Goal: Information Seeking & Learning: Learn about a topic

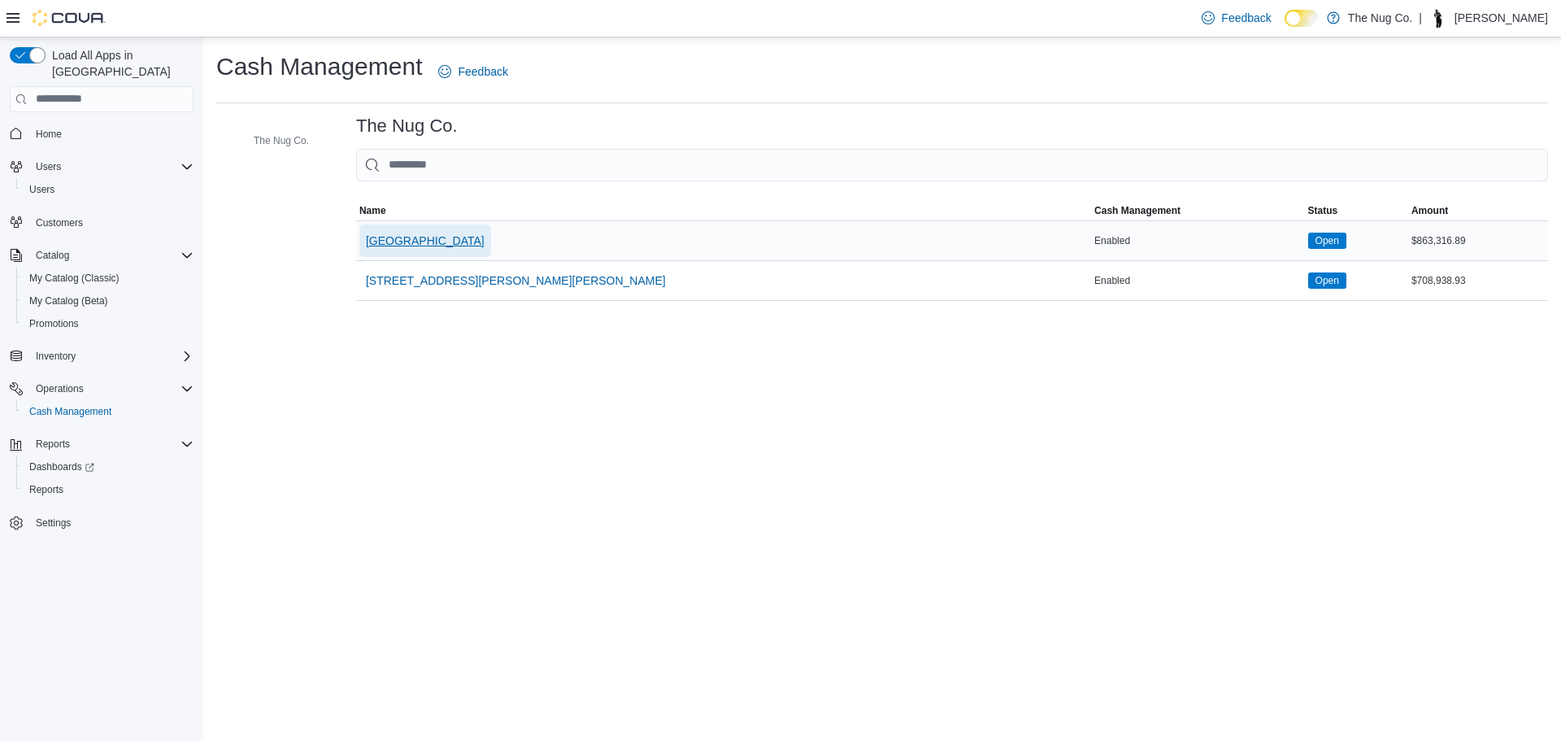
click at [435, 233] on span "1213 Dundas Street West" at bounding box center [425, 240] width 119 height 16
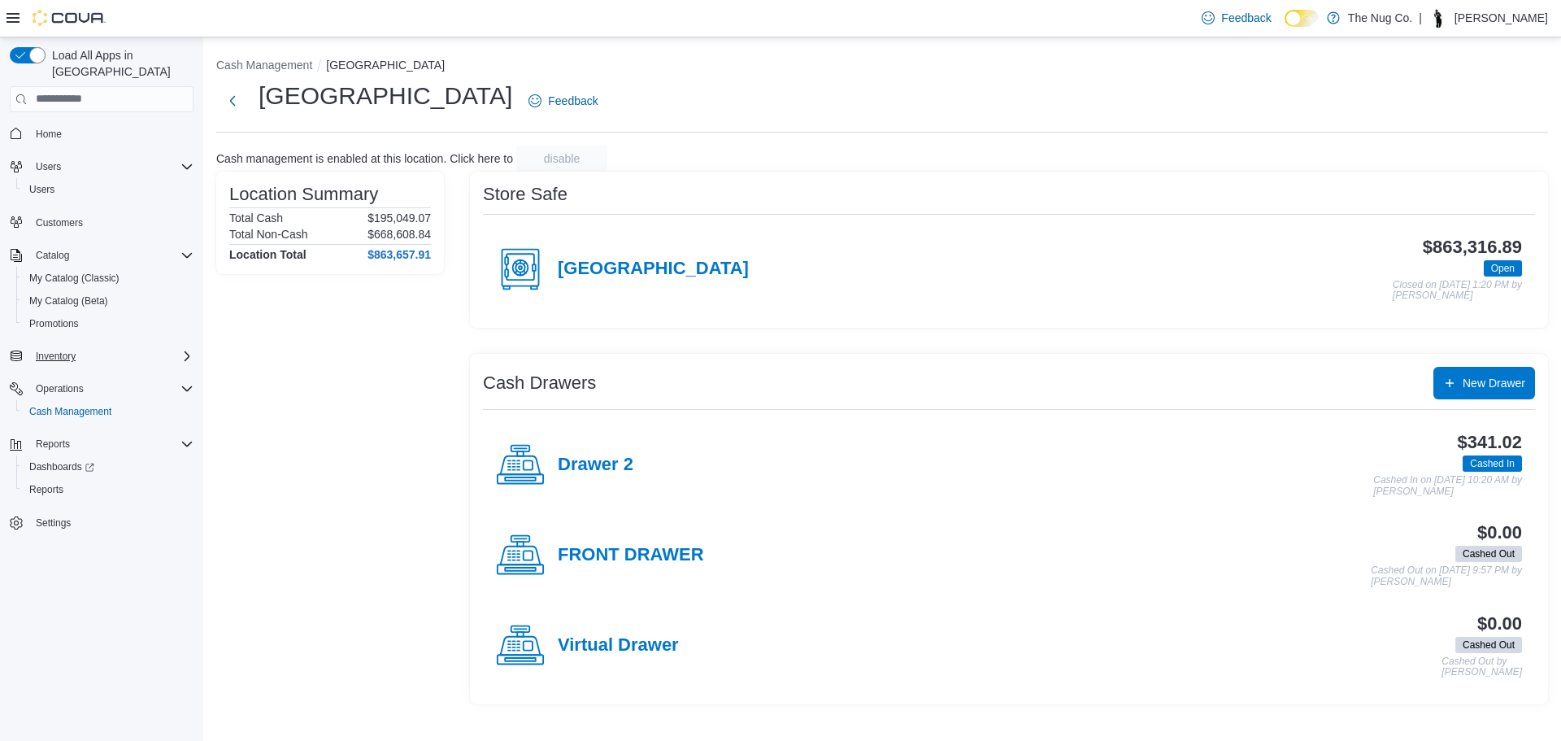
click at [85, 346] on div "Inventory" at bounding box center [111, 356] width 164 height 20
click at [59, 437] on span "Transfers (Classic)" at bounding box center [69, 447] width 81 height 20
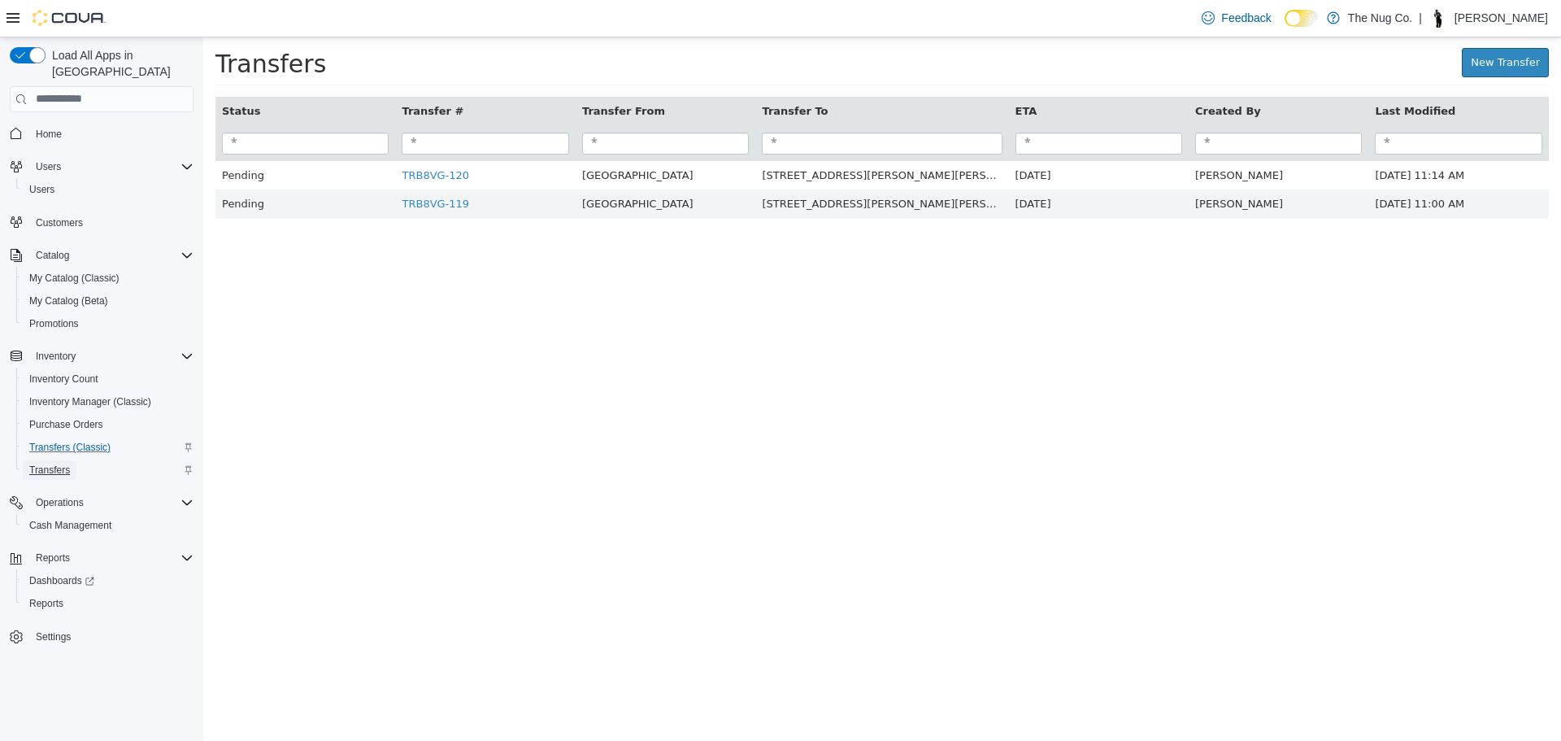
click at [71, 460] on link "Transfers" at bounding box center [50, 470] width 54 height 20
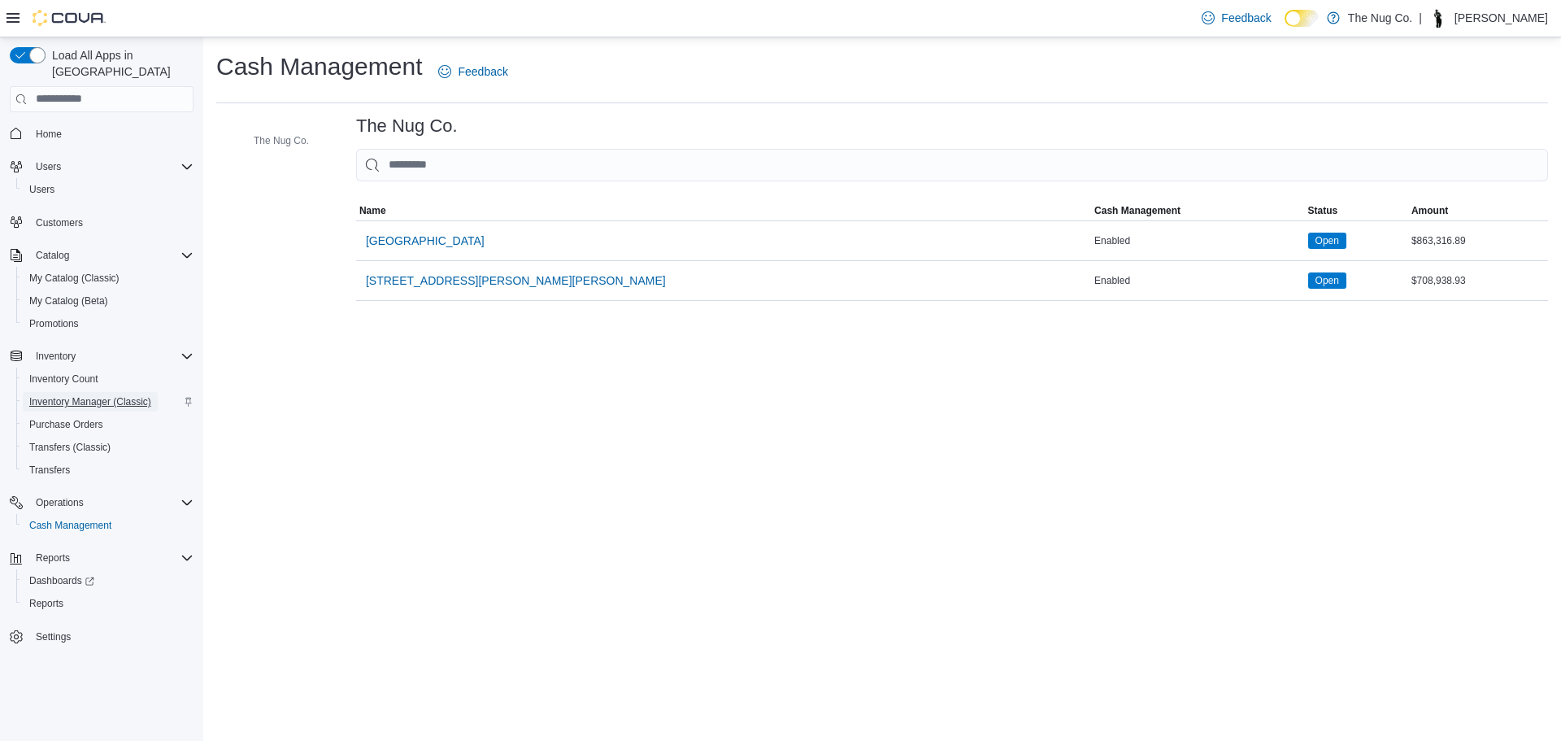
click at [97, 393] on span "Inventory Manager (Classic)" at bounding box center [90, 402] width 122 height 20
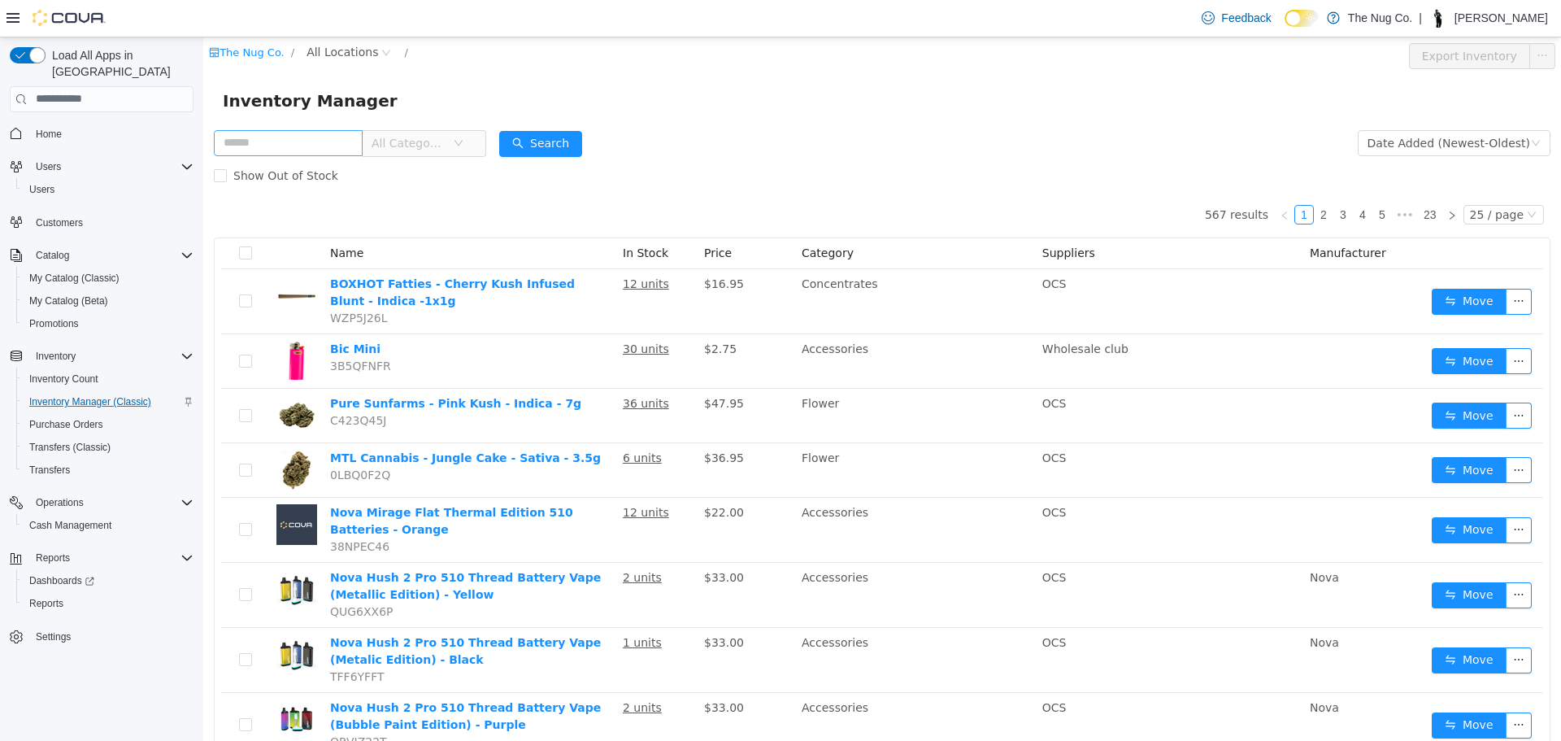
click at [308, 150] on input "text" at bounding box center [288, 142] width 149 height 26
type input "*"
type input "***"
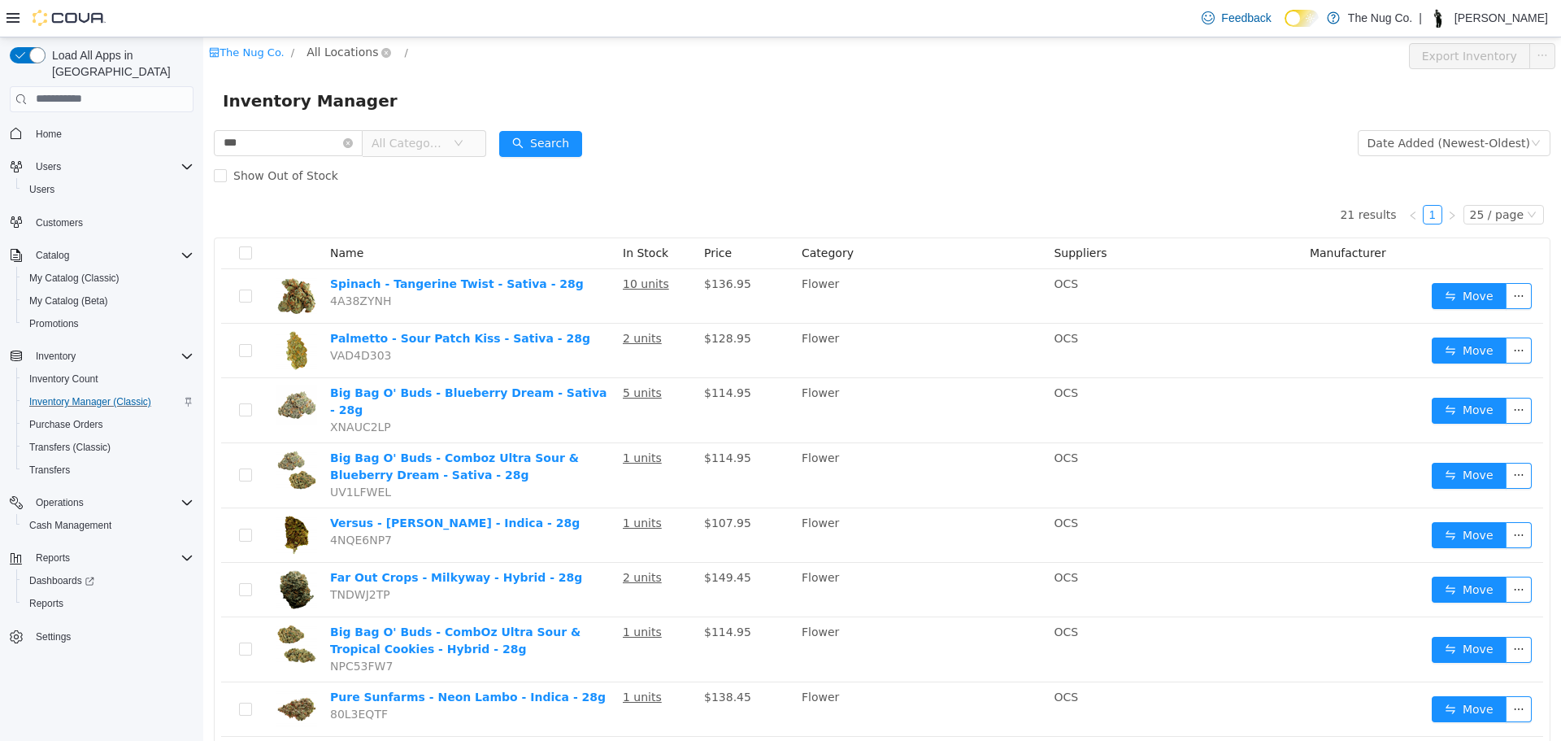
click at [315, 48] on span "All Locations" at bounding box center [342, 51] width 72 height 18
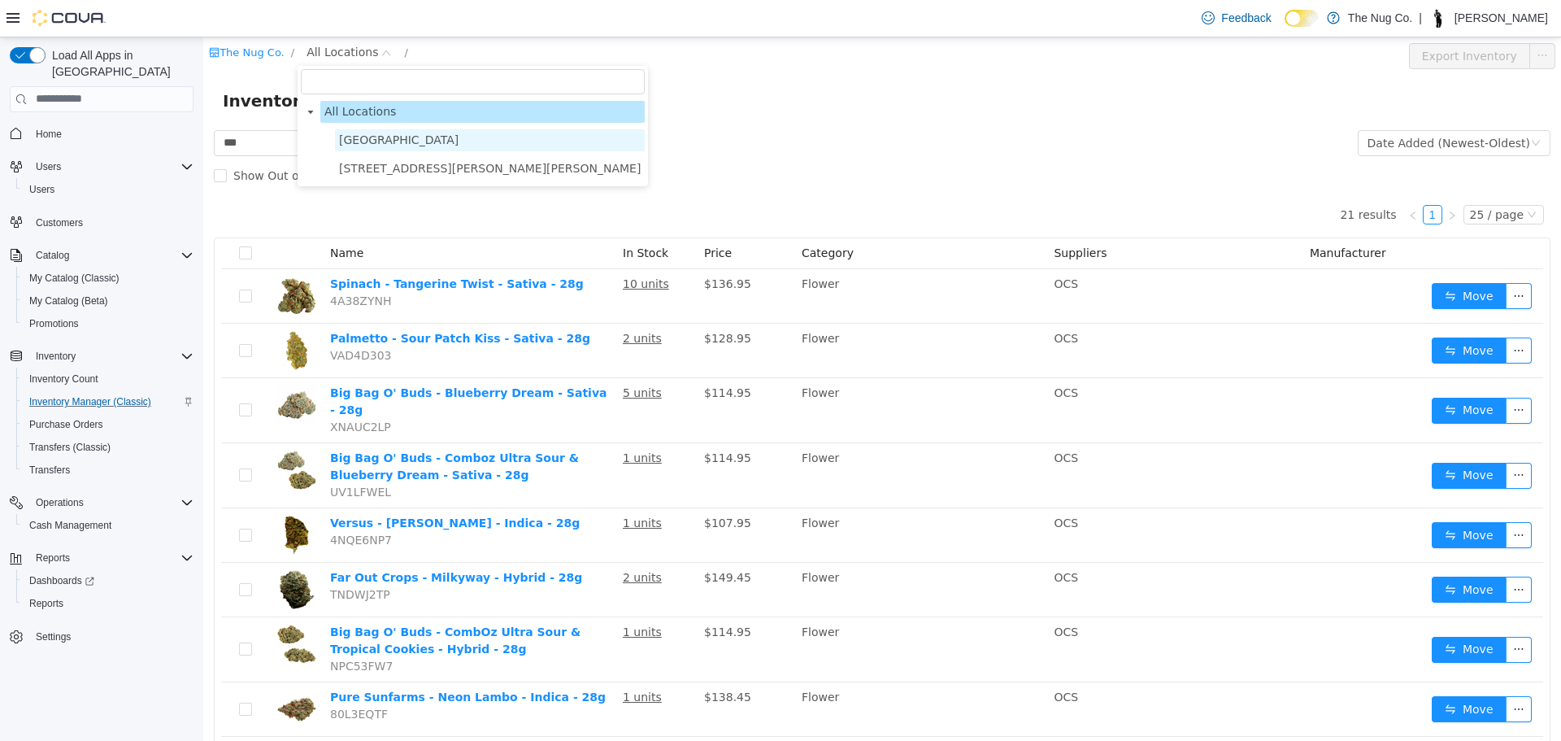
click at [352, 143] on span "1213 Dundas Street West" at bounding box center [398, 139] width 119 height 13
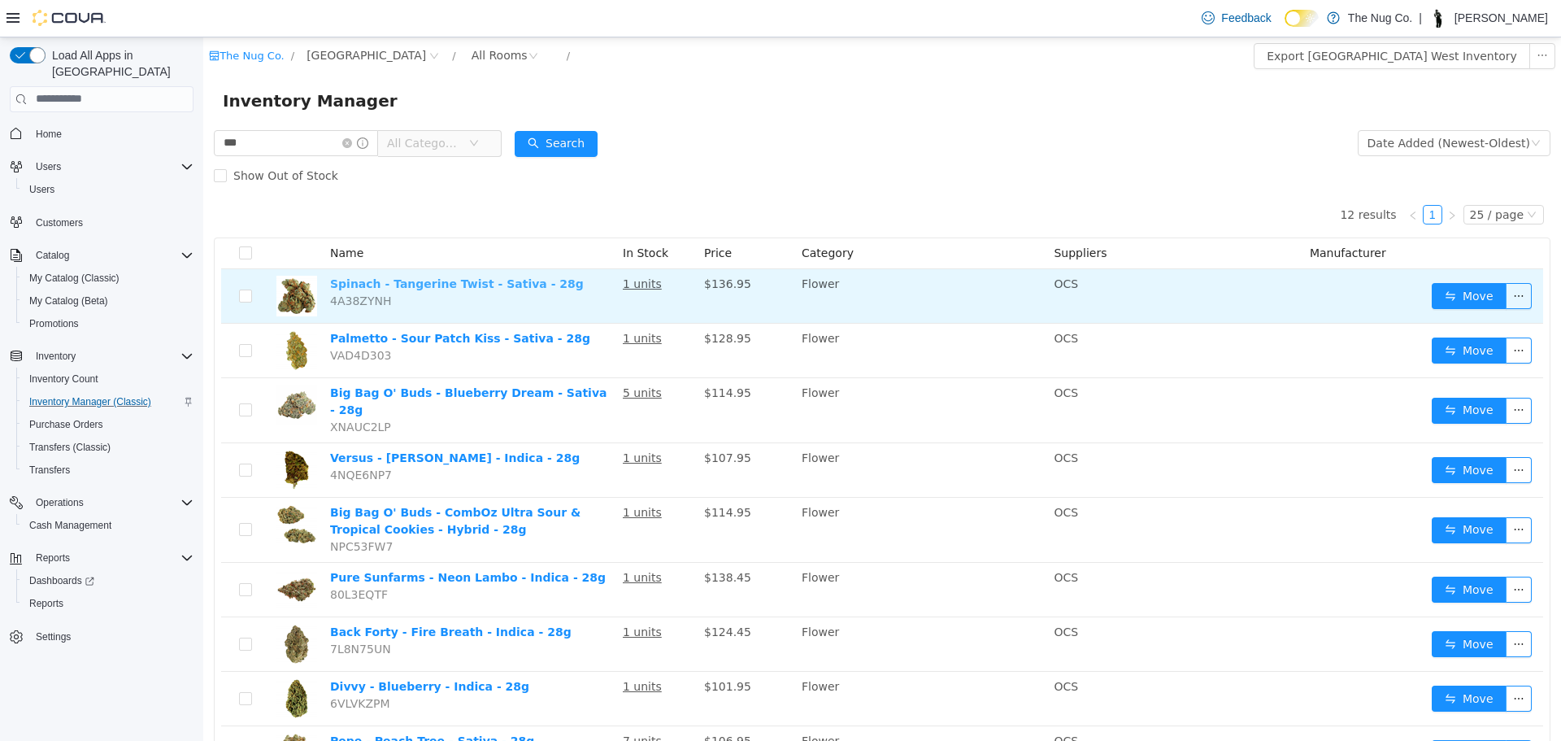
click at [460, 285] on link "Spinach - Tangerine Twist - Sativa - 28g" at bounding box center [457, 282] width 254 height 13
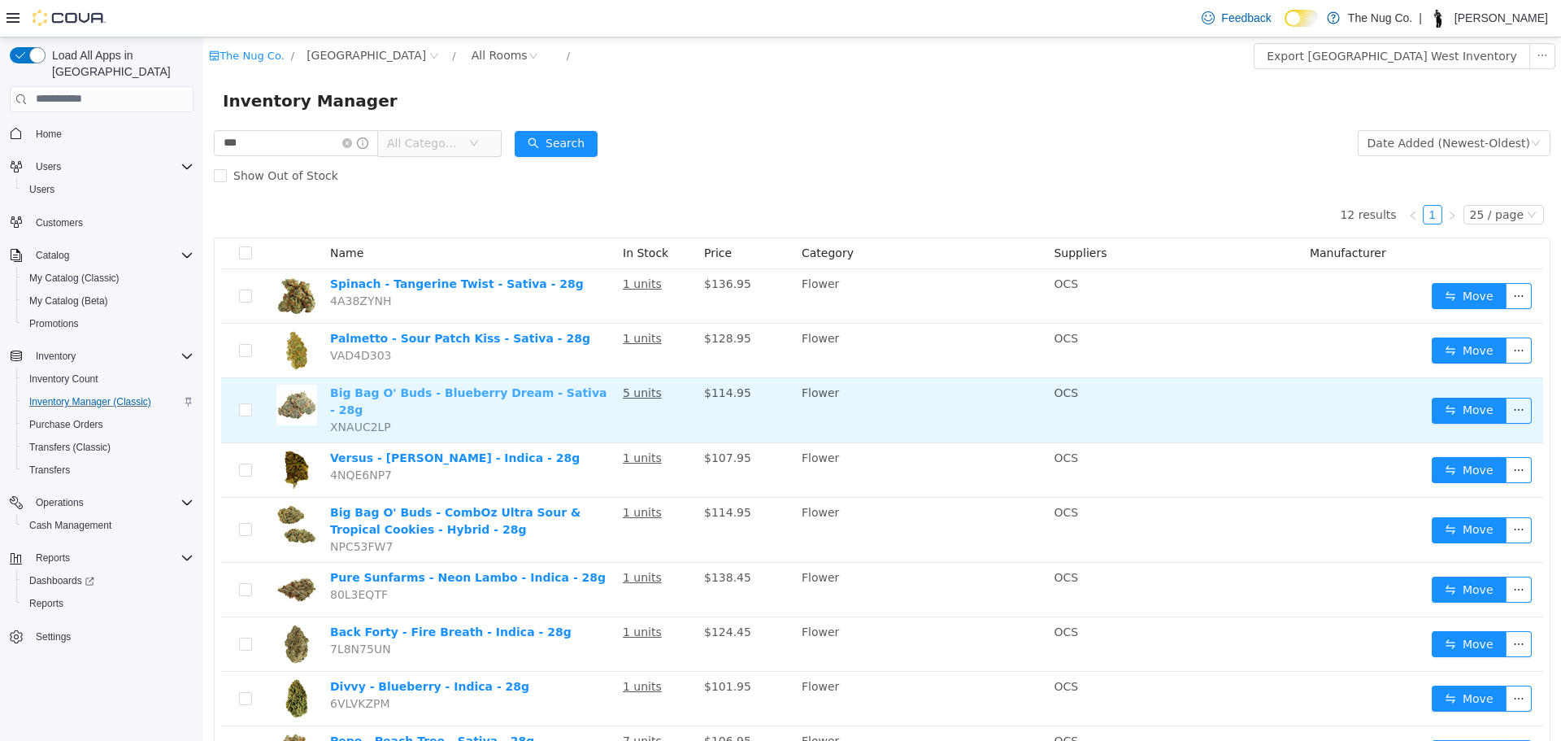
click at [376, 395] on link "Big Bag O' Buds - Blueberry Dream - Sativa - 28g" at bounding box center [468, 400] width 276 height 30
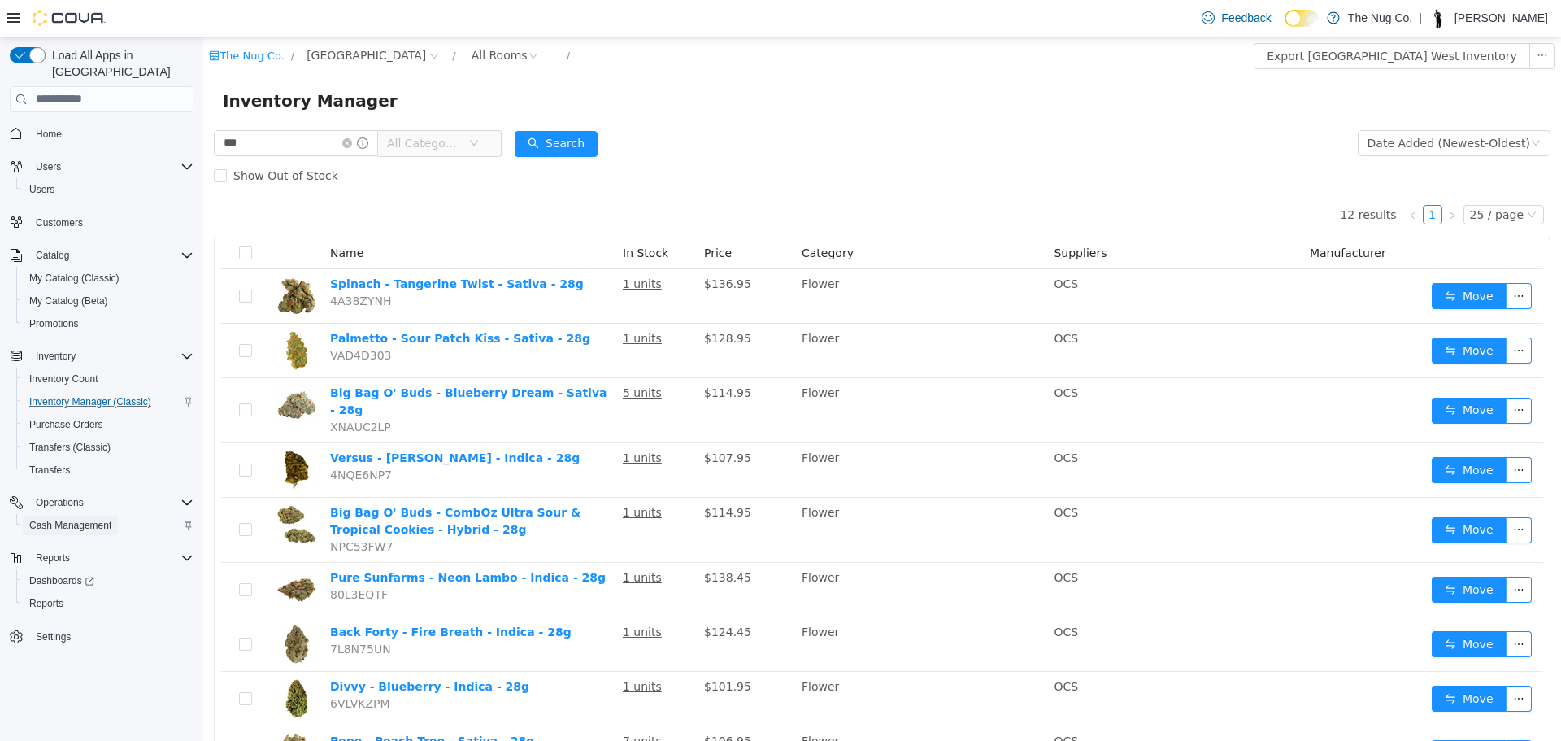
click at [45, 515] on span "Cash Management" at bounding box center [70, 525] width 82 height 20
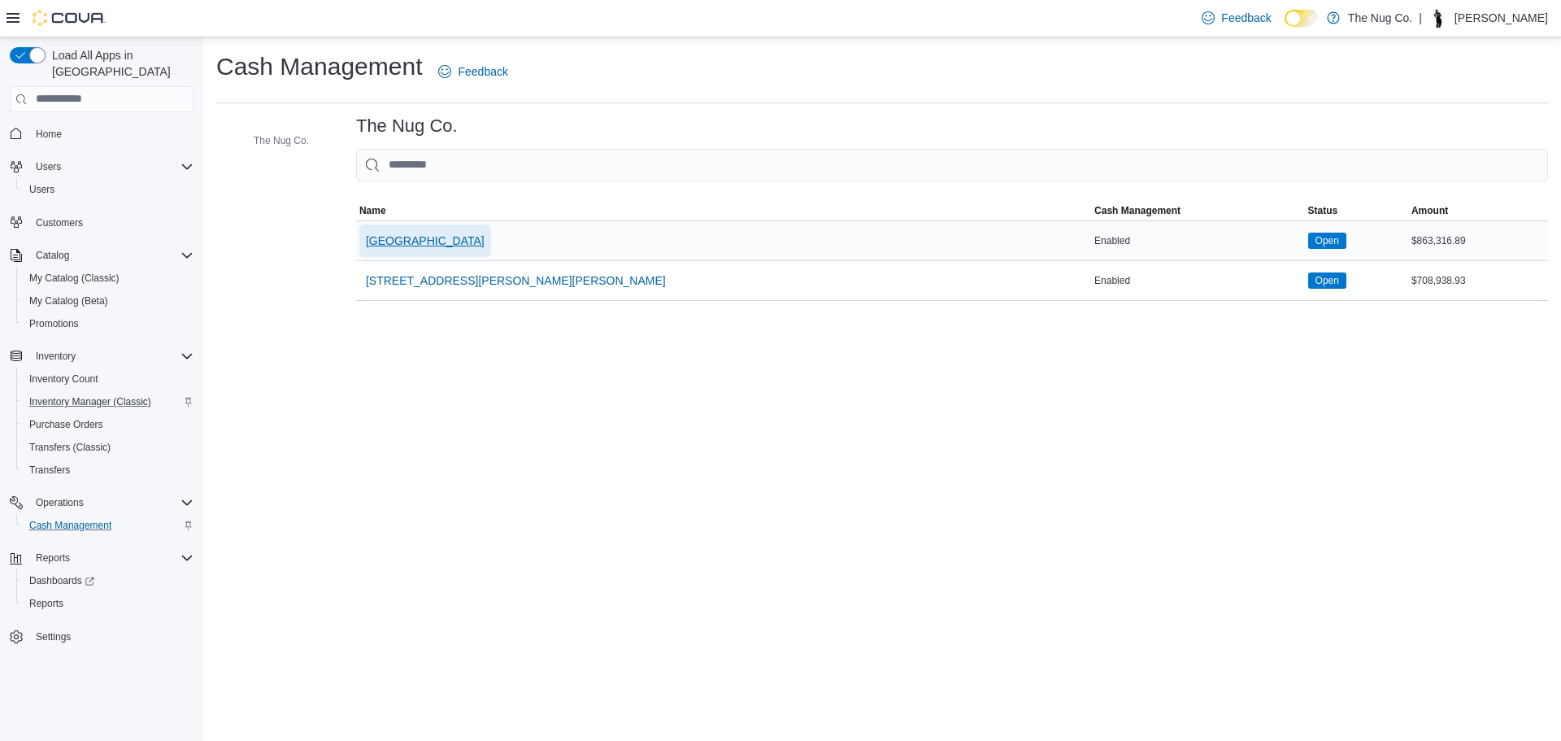
click at [403, 253] on span "1213 Dundas Street West" at bounding box center [425, 240] width 119 height 33
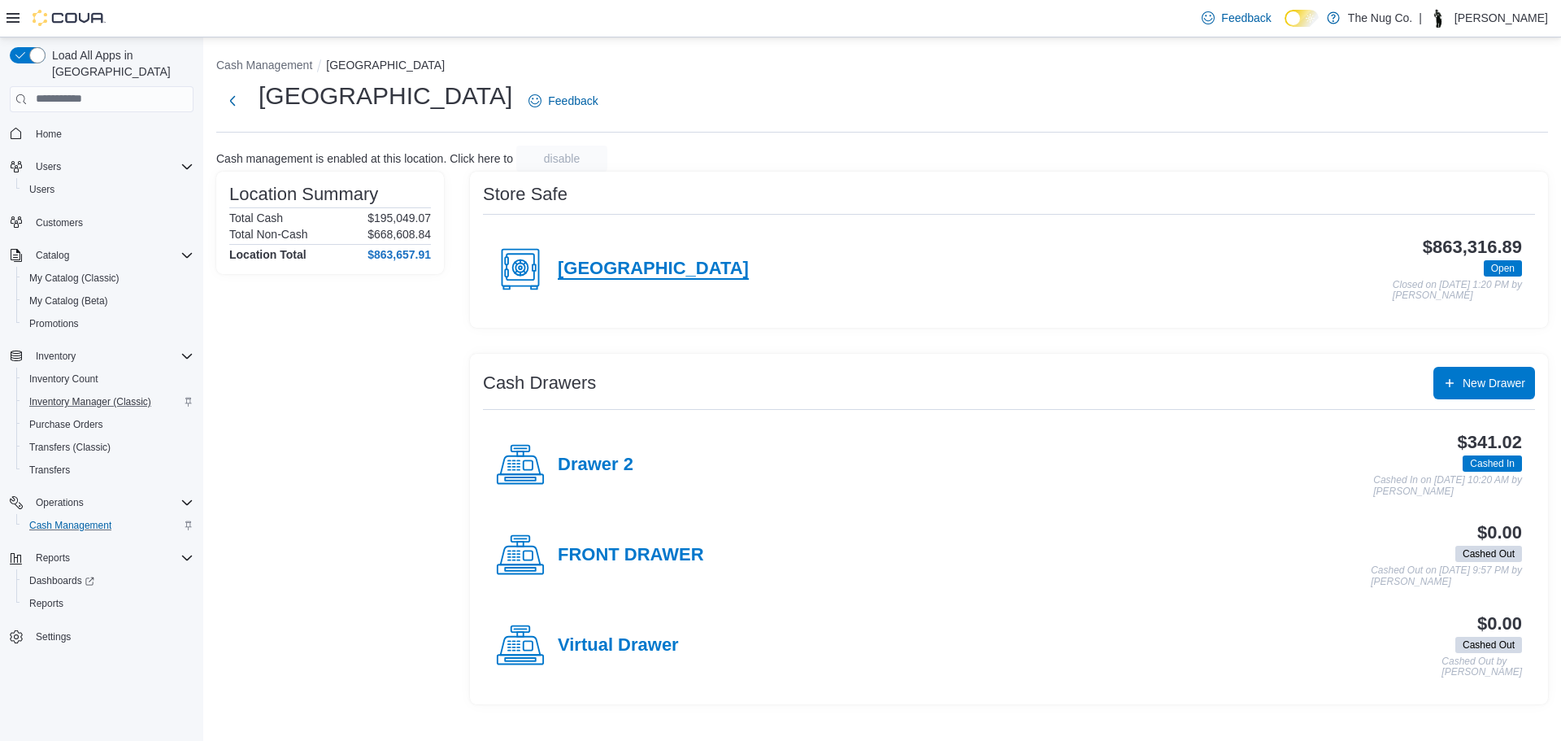
click at [672, 278] on h4 "1213 Dundas Street West" at bounding box center [653, 268] width 191 height 21
click at [1447, 24] on div "Thomas Leeder" at bounding box center [1438, 18] width 20 height 20
drag, startPoint x: 1447, startPoint y: 24, endPoint x: 1437, endPoint y: 23, distance: 9.8
click at [1446, 23] on div "Thomas Leeder" at bounding box center [1438, 18] width 20 height 20
click at [45, 463] on span "Transfers" at bounding box center [49, 469] width 41 height 13
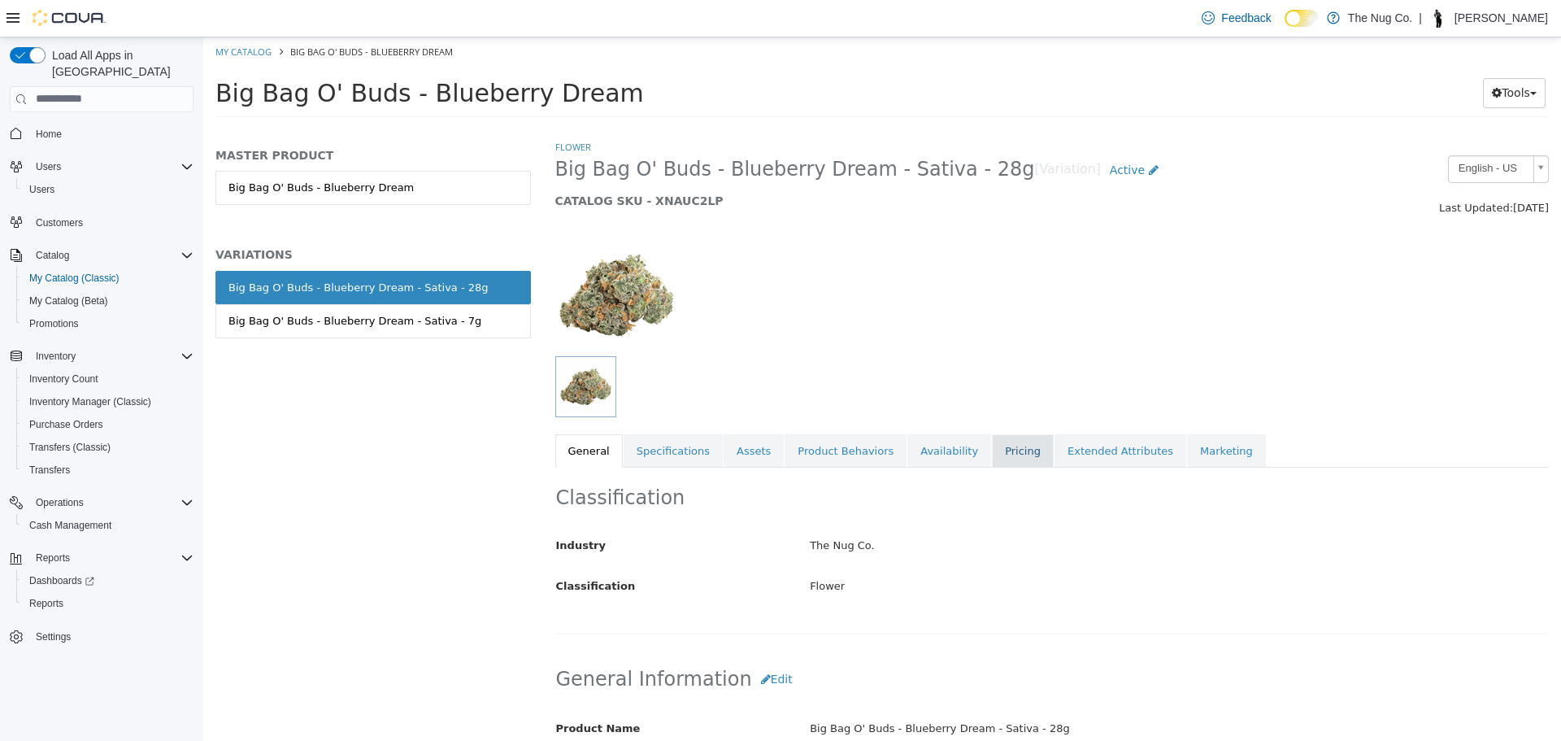
click at [992, 444] on link "Pricing" at bounding box center [1023, 450] width 62 height 34
